Goal: Use online tool/utility: Utilize a website feature to perform a specific function

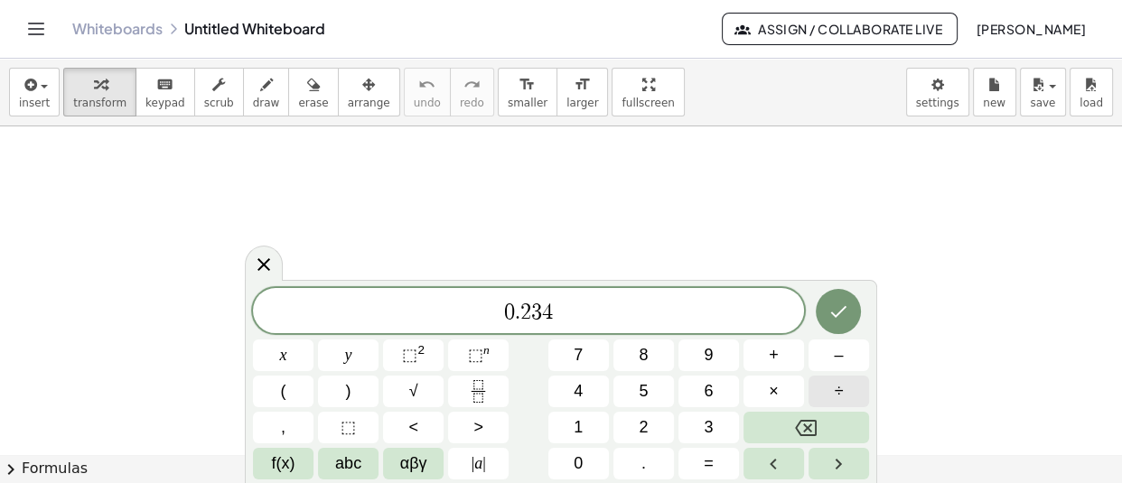
click at [857, 407] on button "÷" at bounding box center [839, 392] width 61 height 32
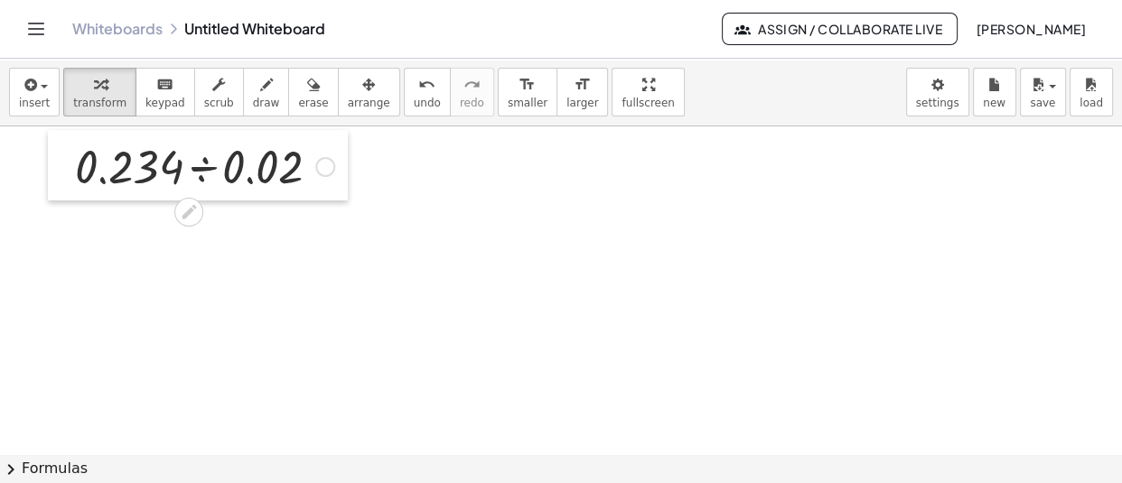
drag, startPoint x: 377, startPoint y: 314, endPoint x: 60, endPoint y: 174, distance: 346.3
click at [60, 174] on div at bounding box center [61, 165] width 27 height 70
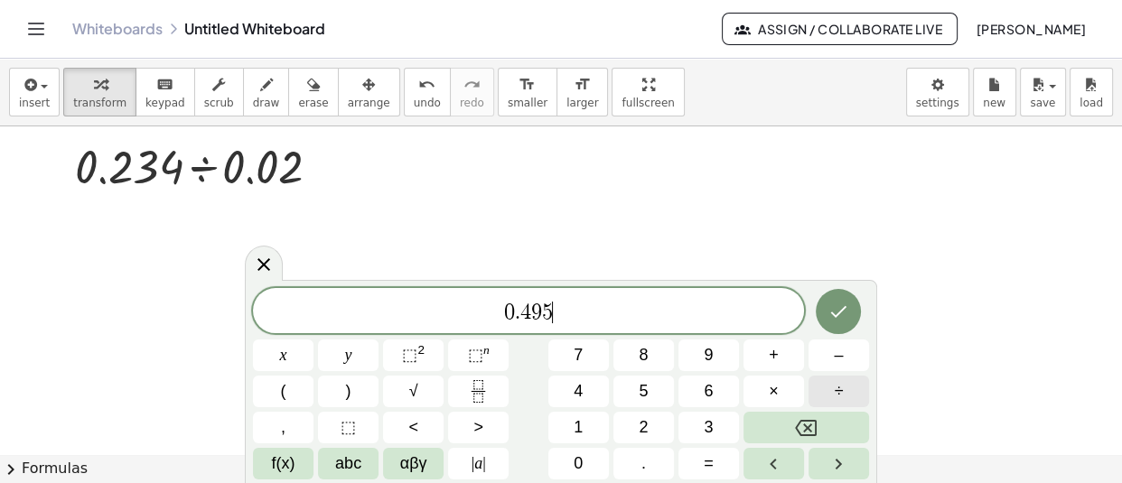
click at [837, 386] on span "÷" at bounding box center [839, 391] width 9 height 24
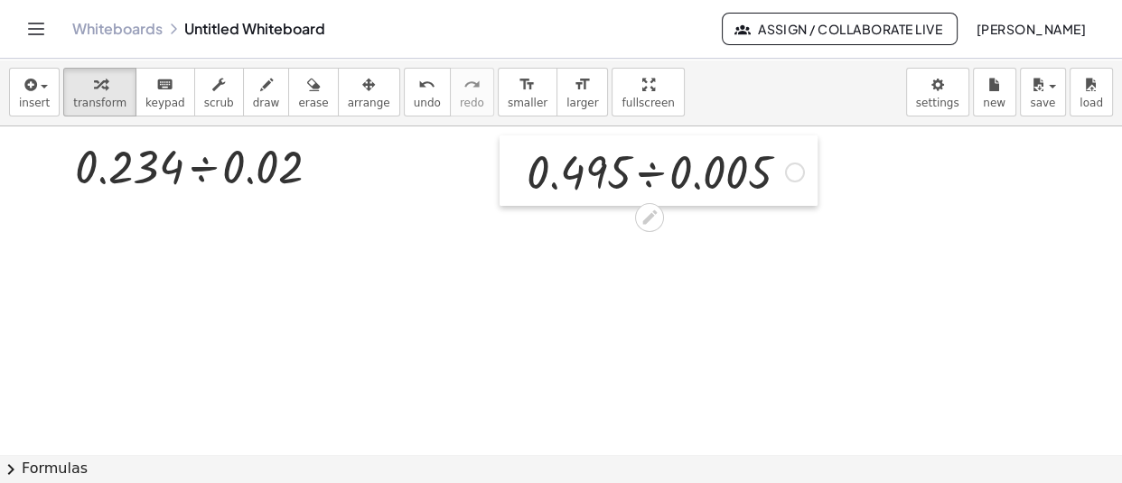
drag, startPoint x: 715, startPoint y: 367, endPoint x: 519, endPoint y: 173, distance: 275.4
click at [519, 173] on div at bounding box center [513, 171] width 27 height 70
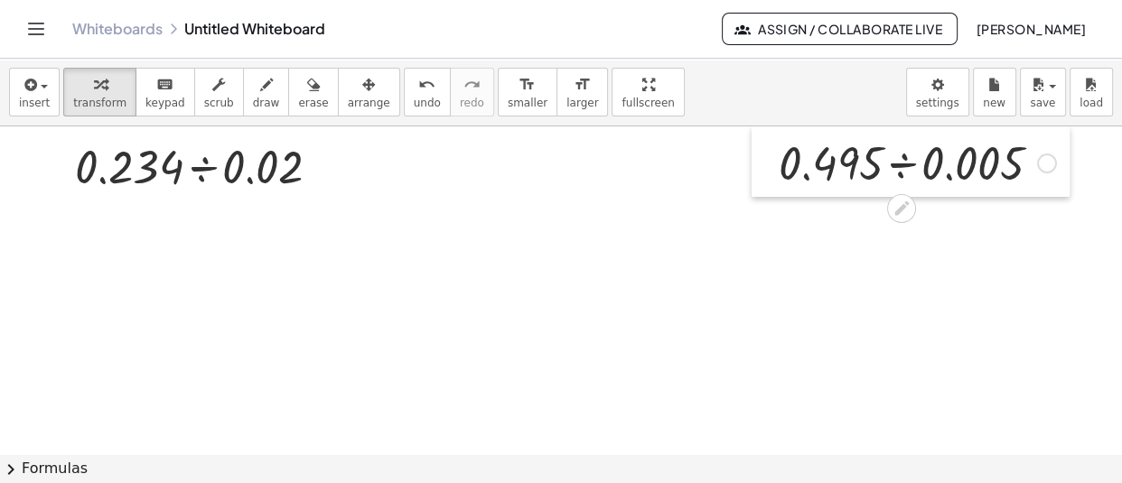
drag, startPoint x: 521, startPoint y: 171, endPoint x: 773, endPoint y: 158, distance: 252.4
click at [773, 158] on div at bounding box center [765, 161] width 27 height 70
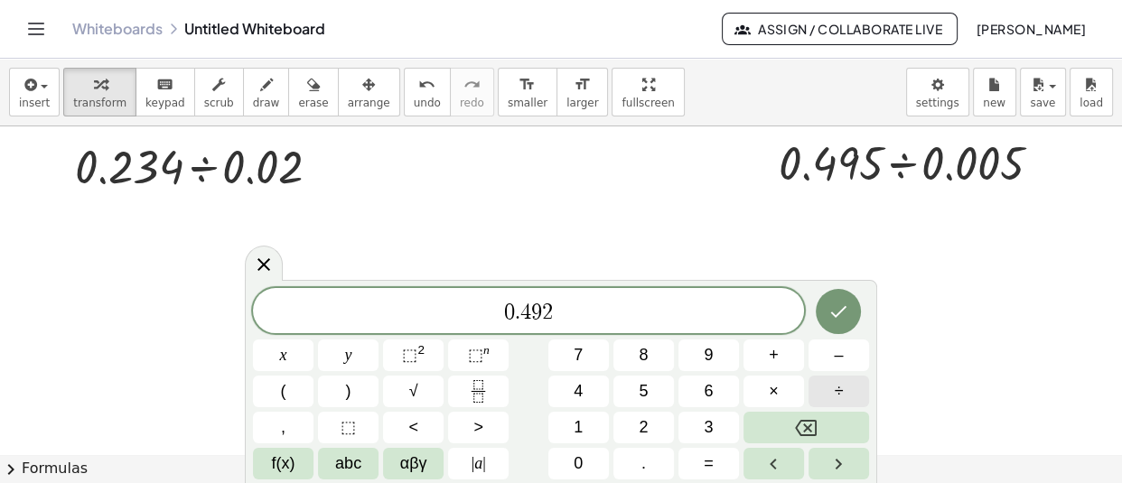
click at [857, 389] on button "÷" at bounding box center [839, 392] width 61 height 32
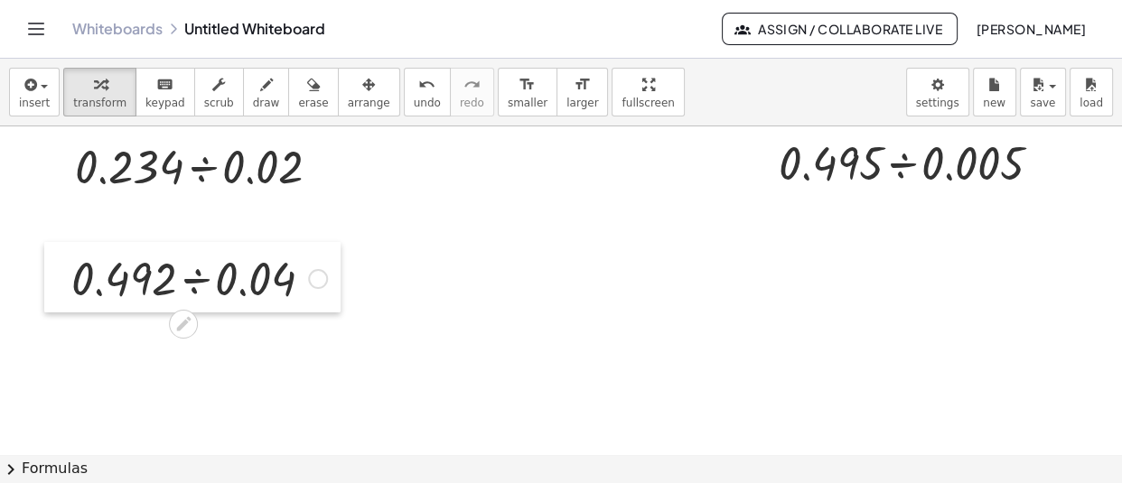
drag, startPoint x: 434, startPoint y: 341, endPoint x: 70, endPoint y: 289, distance: 366.9
click at [70, 289] on div at bounding box center [57, 277] width 27 height 70
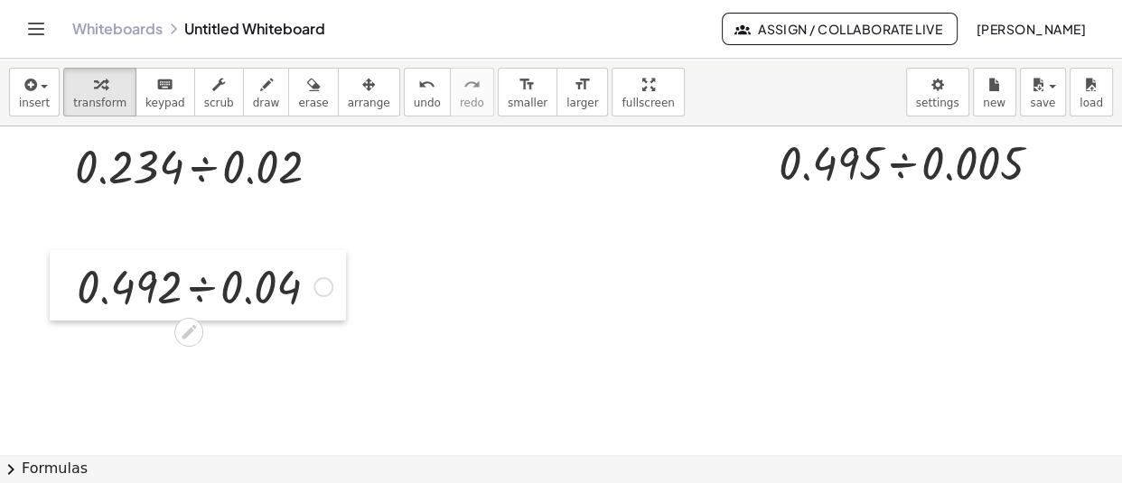
drag, startPoint x: 63, startPoint y: 276, endPoint x: 69, endPoint y: 285, distance: 9.8
click at [69, 285] on div at bounding box center [63, 285] width 27 height 70
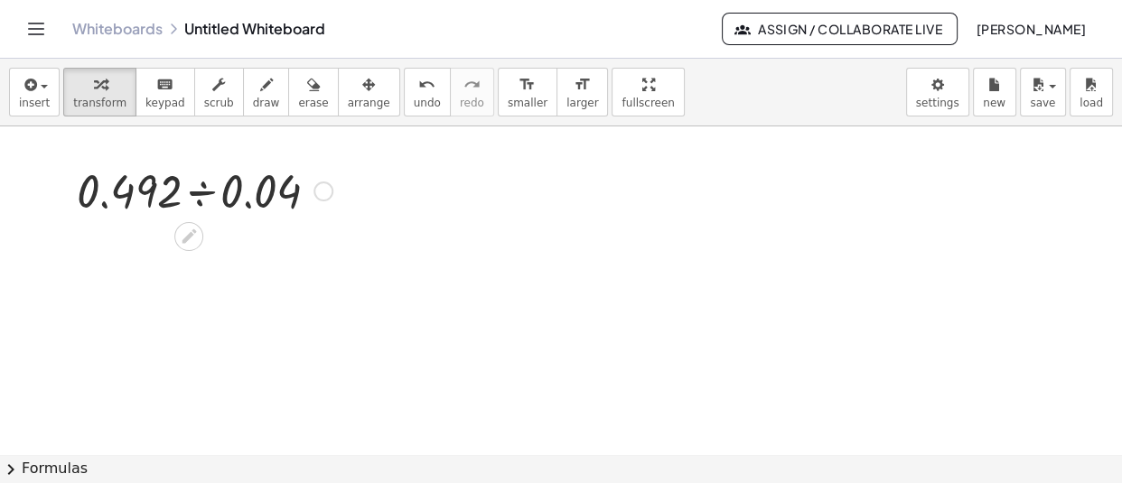
scroll to position [102, 0]
click at [551, 323] on div at bounding box center [561, 395] width 1122 height 743
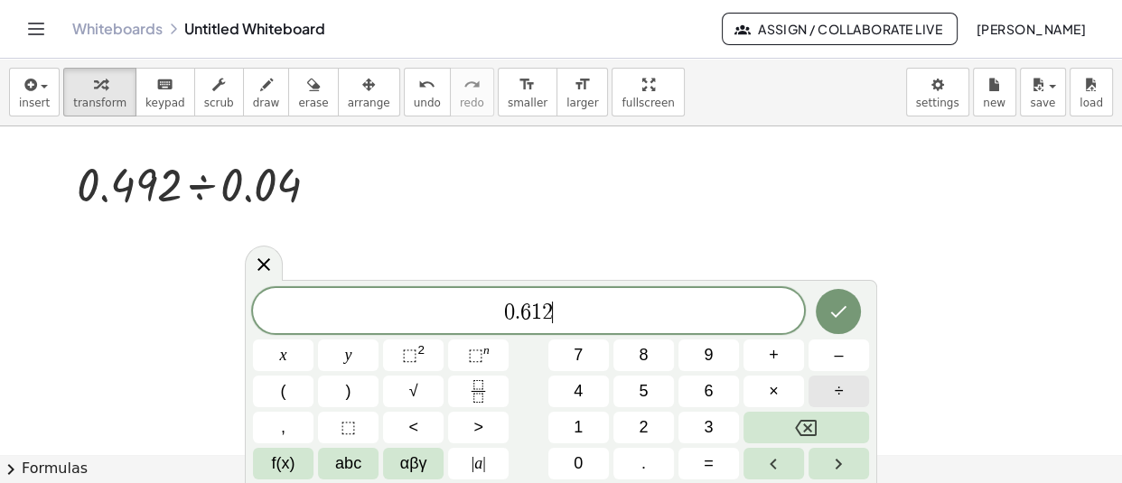
click at [830, 390] on button "÷" at bounding box center [839, 392] width 61 height 32
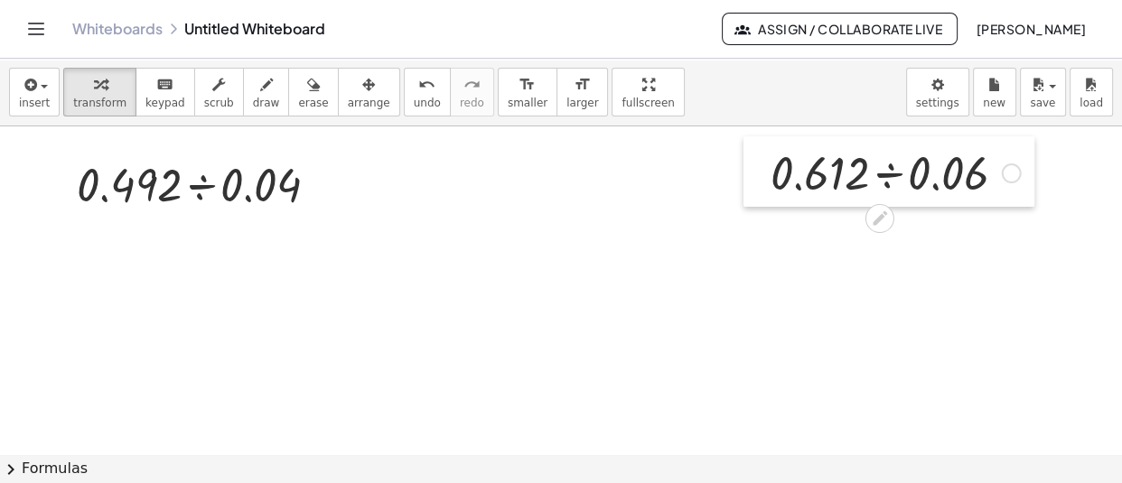
drag, startPoint x: 567, startPoint y: 373, endPoint x: 759, endPoint y: 186, distance: 268.4
click at [759, 186] on div at bounding box center [757, 171] width 27 height 70
